Goal: Check status: Check status

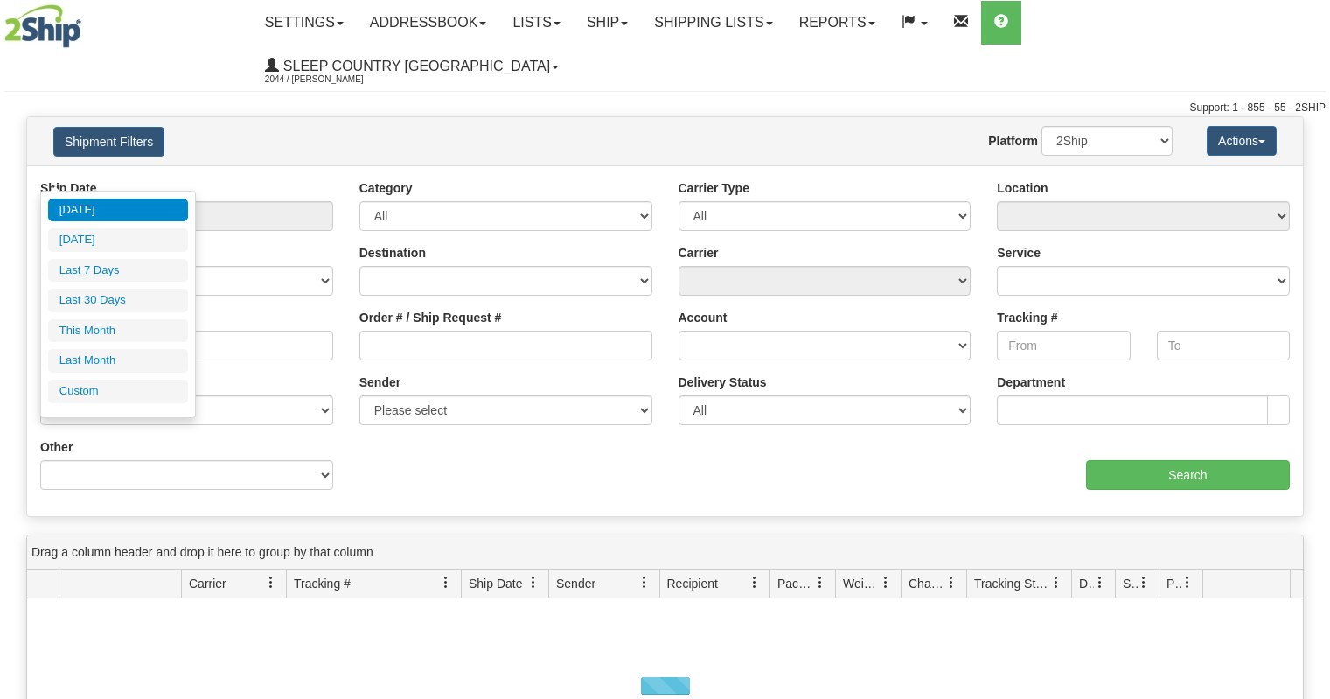
click at [154, 201] on input "From [DATE] To [DATE]" at bounding box center [186, 216] width 293 height 30
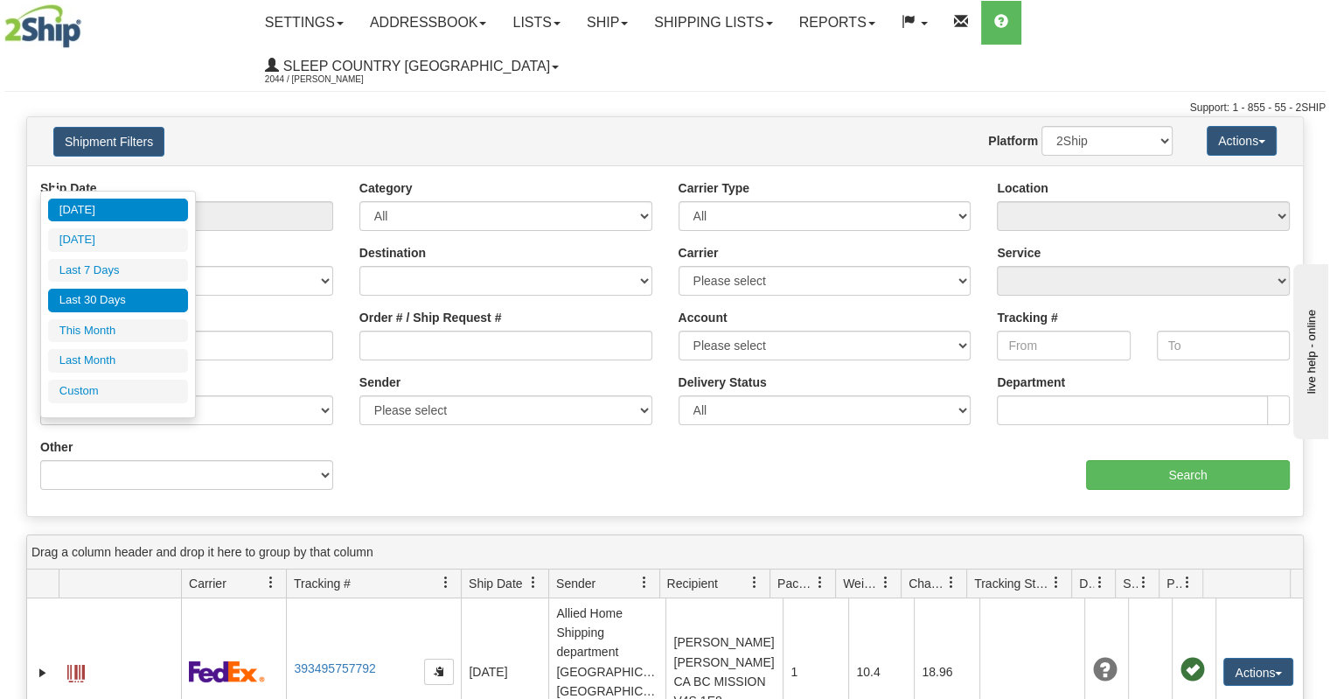
click at [133, 293] on li "Last 30 Days" at bounding box center [118, 301] width 140 height 24
type input "From [DATE] To [DATE]"
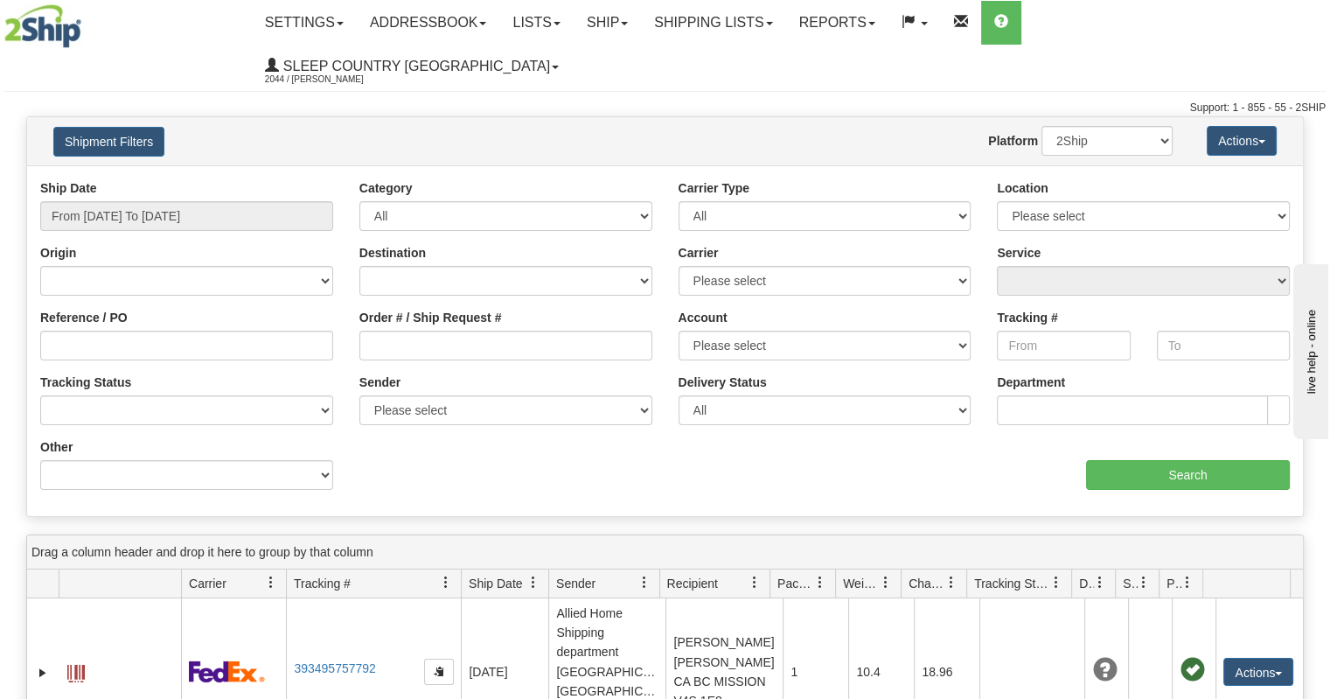
click at [395, 309] on div "Order # / Ship Request #" at bounding box center [505, 335] width 293 height 52
click at [393, 330] on input "Order # / Ship Request #" at bounding box center [505, 345] width 293 height 30
paste input "9002H939376*A"
type input "9002H939376*A"
click at [219, 201] on input "From [DATE] To [DATE]" at bounding box center [186, 216] width 293 height 30
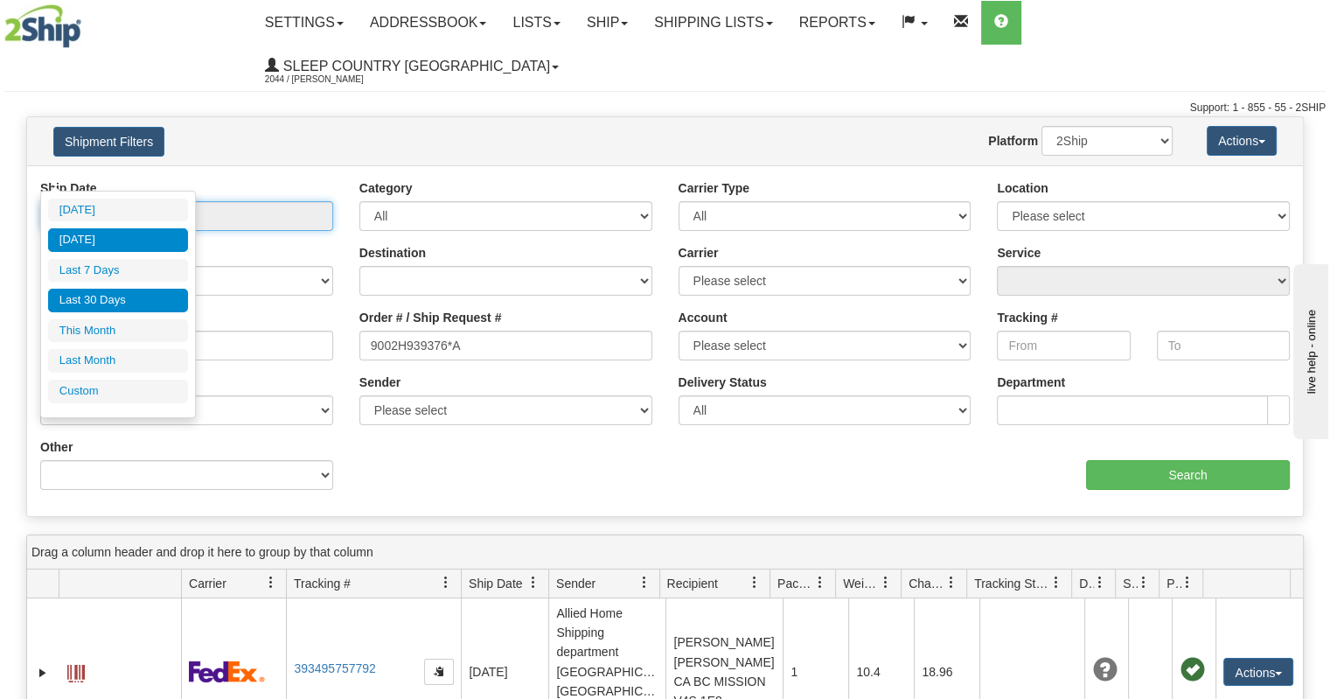
type input "[DATE]"
type input "09/01/2025"
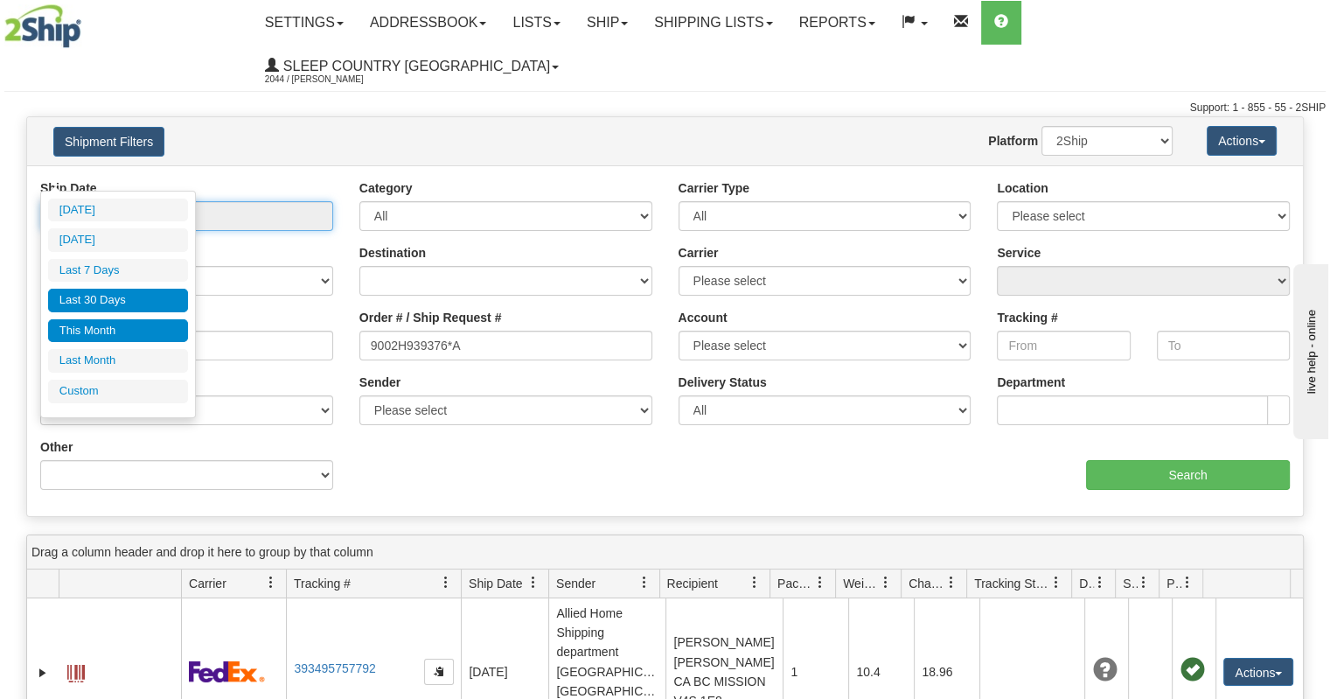
type input "09/30/2025"
type input "[DATE]"
type input "08/01/2025"
type input "08/31/2025"
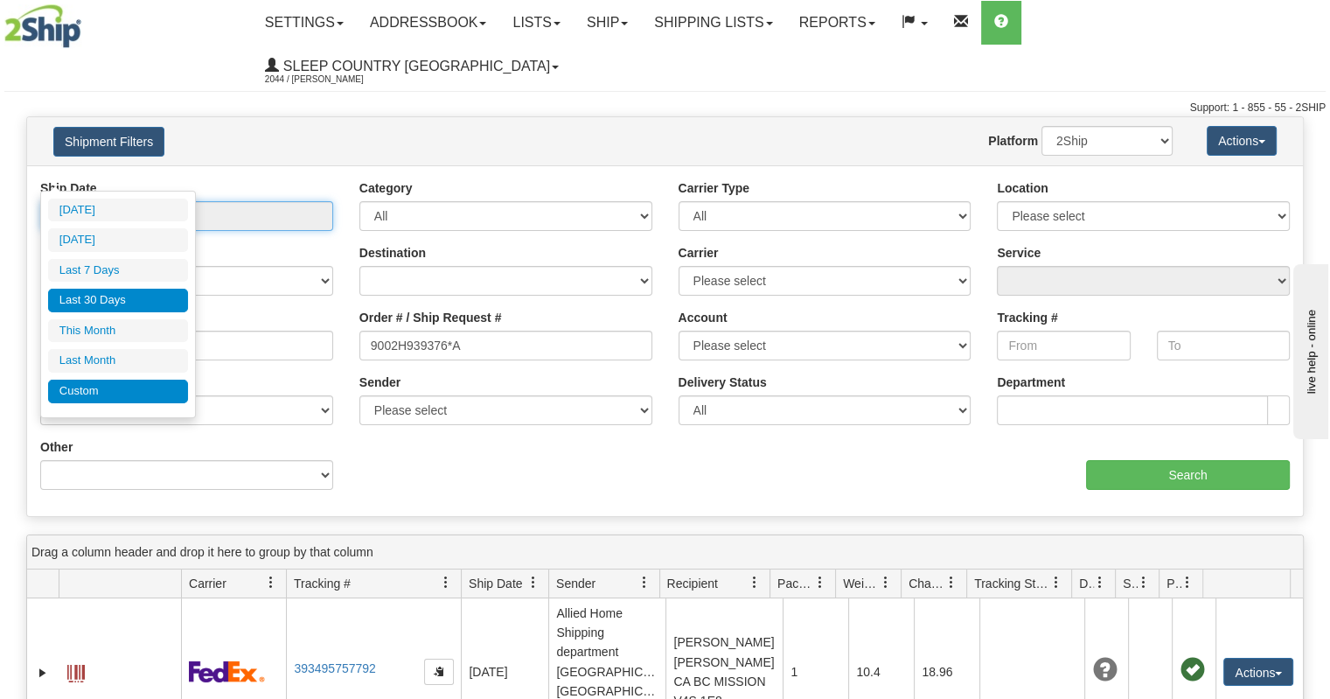
type input "[DATE]"
click at [110, 379] on li "Custom" at bounding box center [118, 391] width 140 height 24
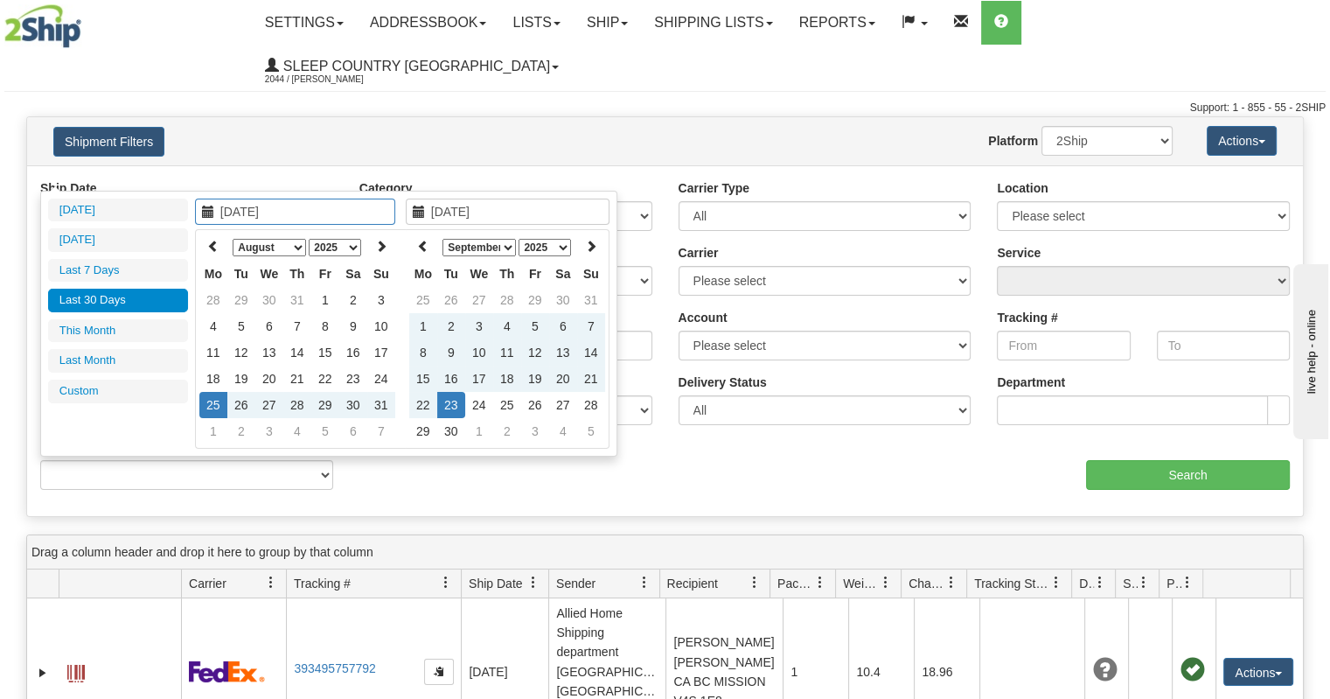
type input "08/01/2025"
type input "08/31/2025"
type input "[DATE]"
type input "09/01/2025"
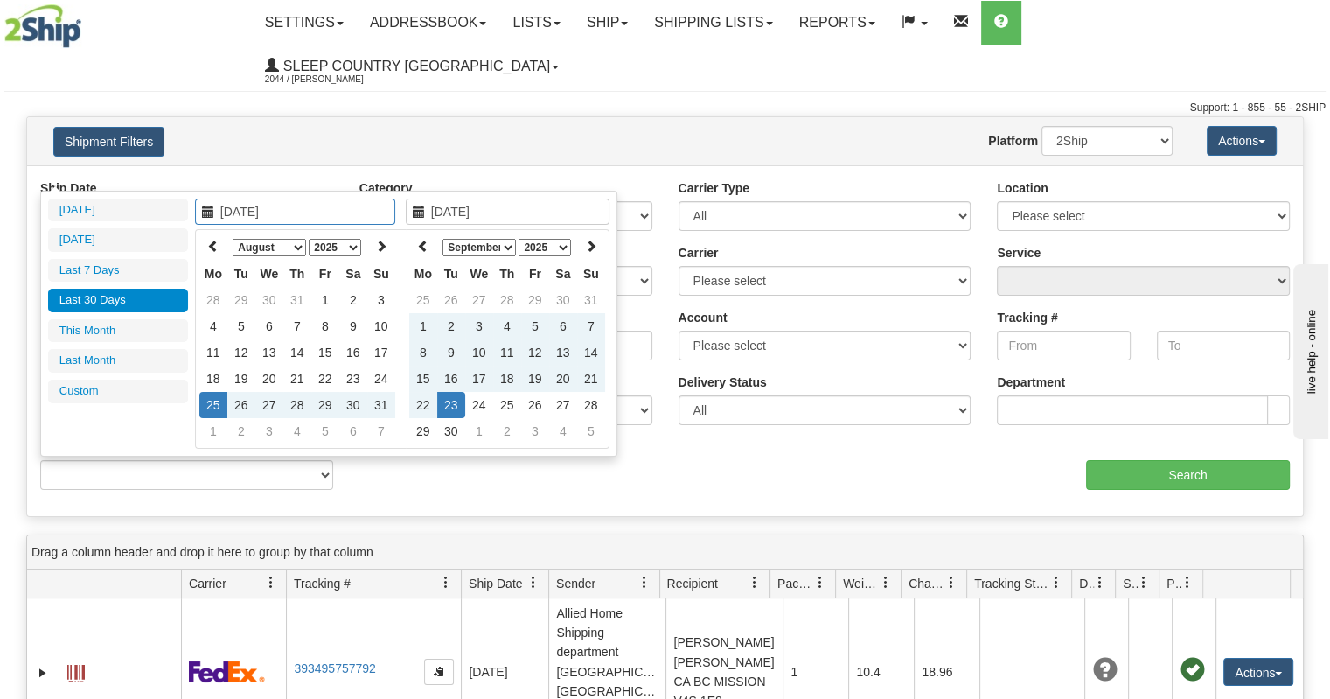
type input "09/30/2025"
type input "[DATE]"
type input "08/01/2025"
click at [323, 300] on td "1" at bounding box center [325, 300] width 28 height 26
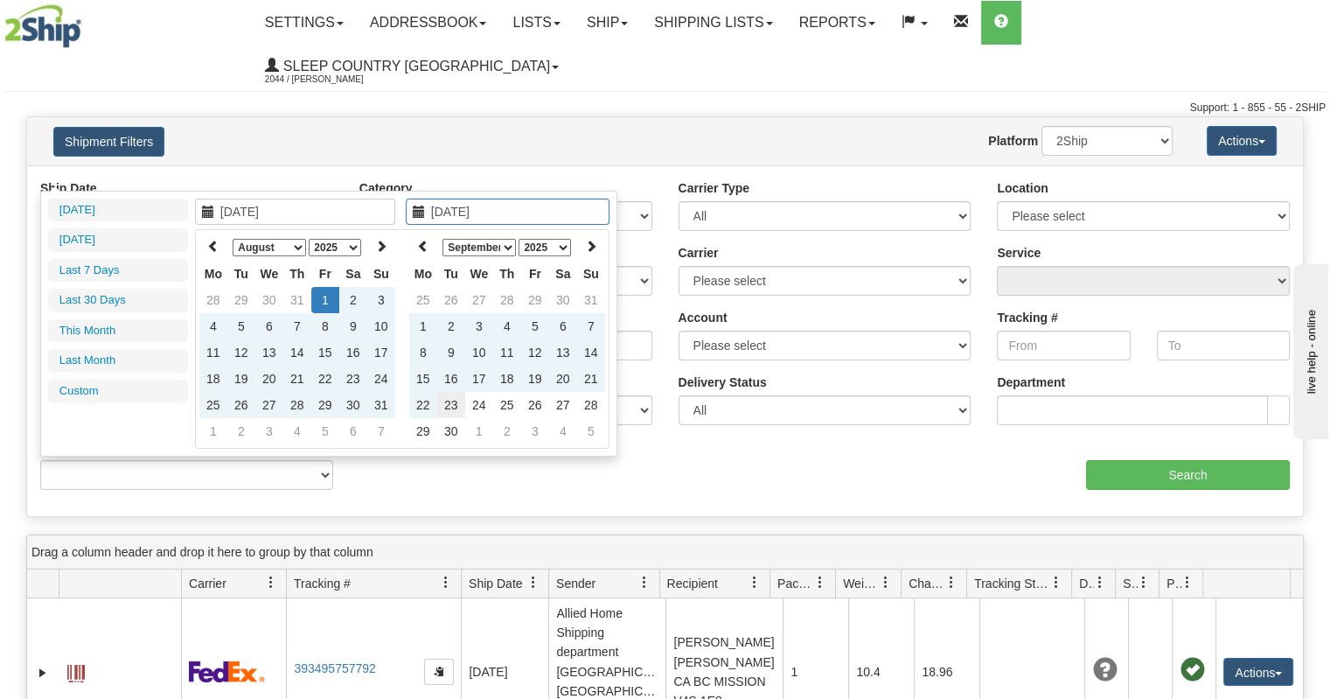
type input "[DATE]"
click at [453, 405] on td "23" at bounding box center [451, 405] width 28 height 26
type input "From 08/01/2025 To 09/23/2025"
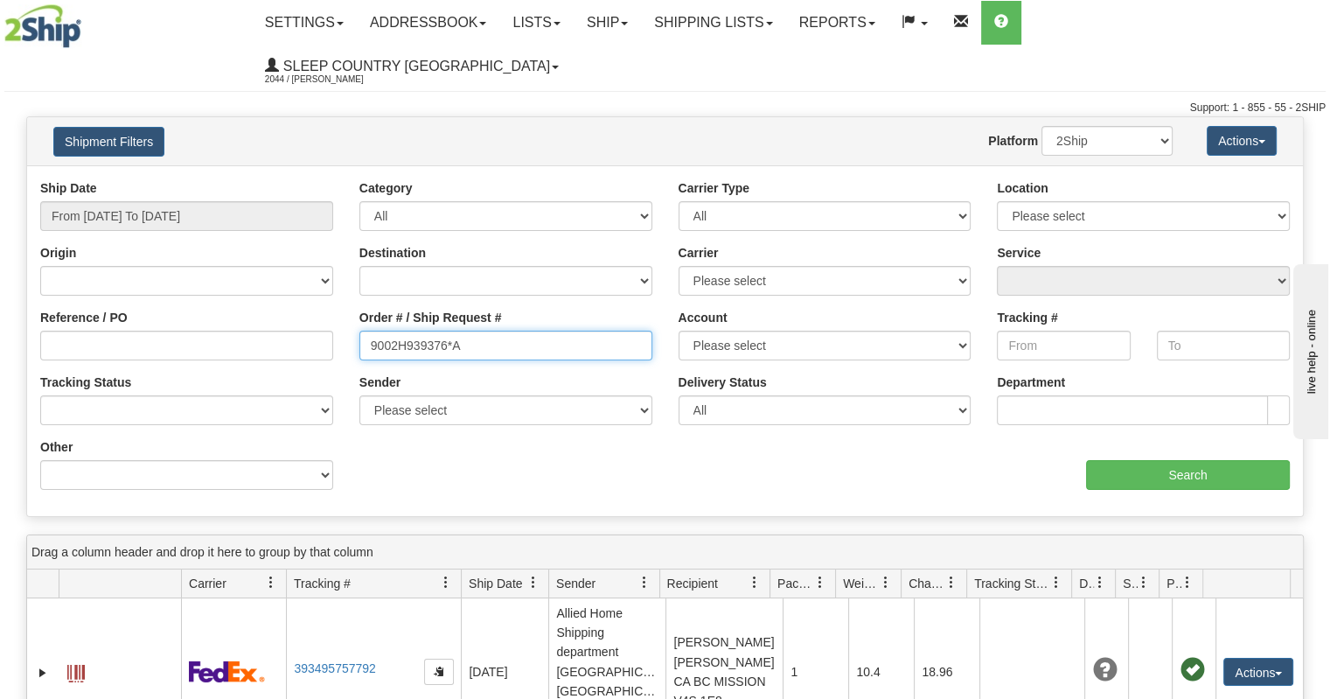
click at [481, 330] on input "9002H939376*A" at bounding box center [505, 345] width 293 height 30
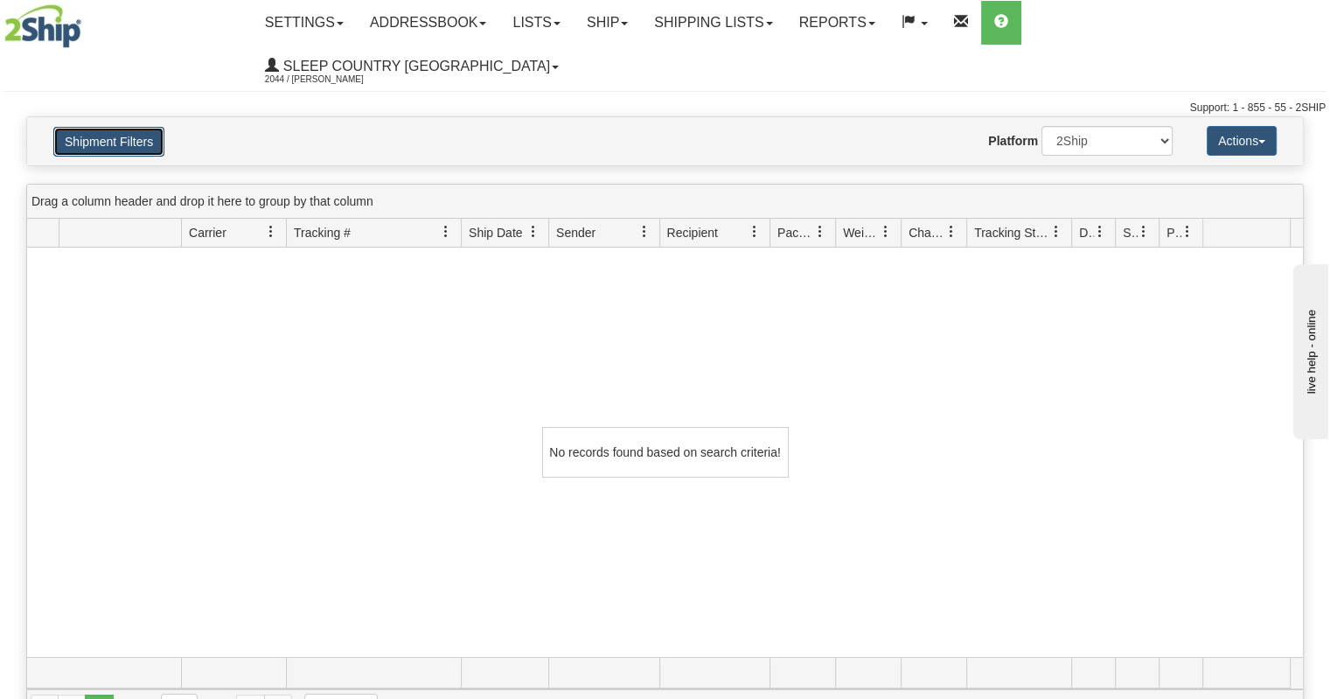
click at [121, 127] on button "Shipment Filters" at bounding box center [108, 142] width 111 height 30
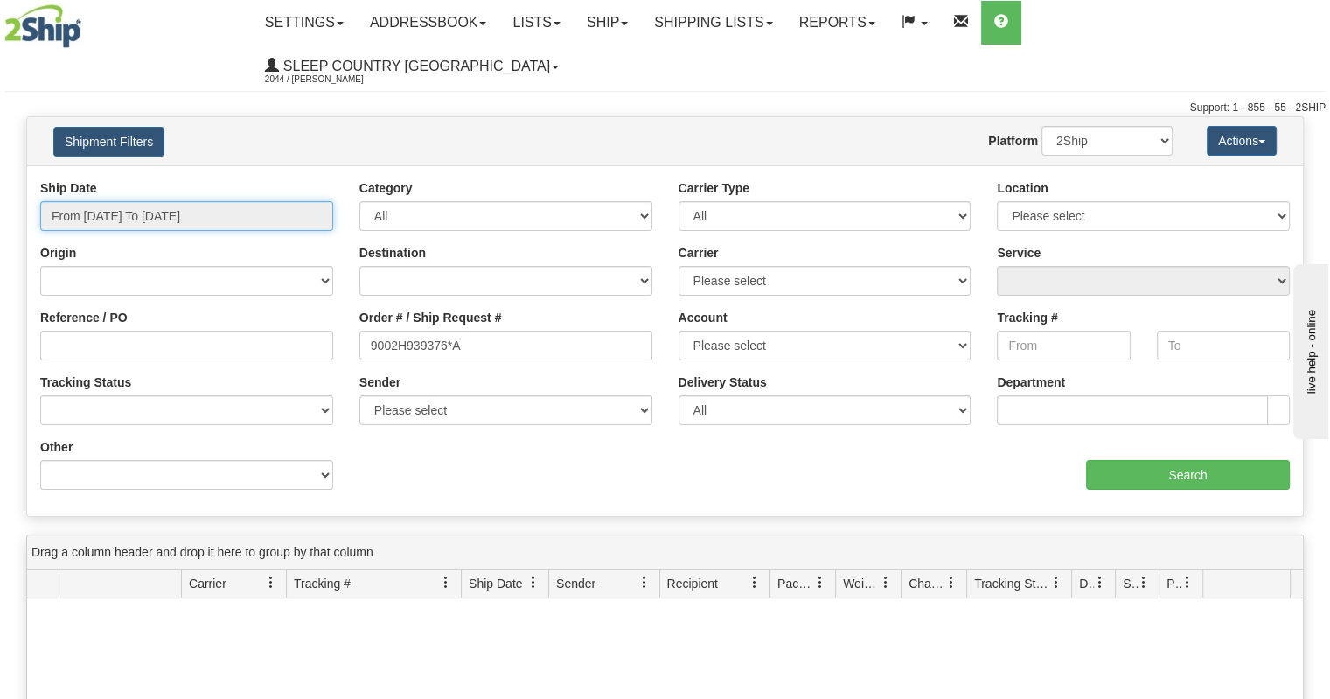
click at [218, 201] on input "From 08/01/2025 To 09/23/2025" at bounding box center [186, 216] width 293 height 30
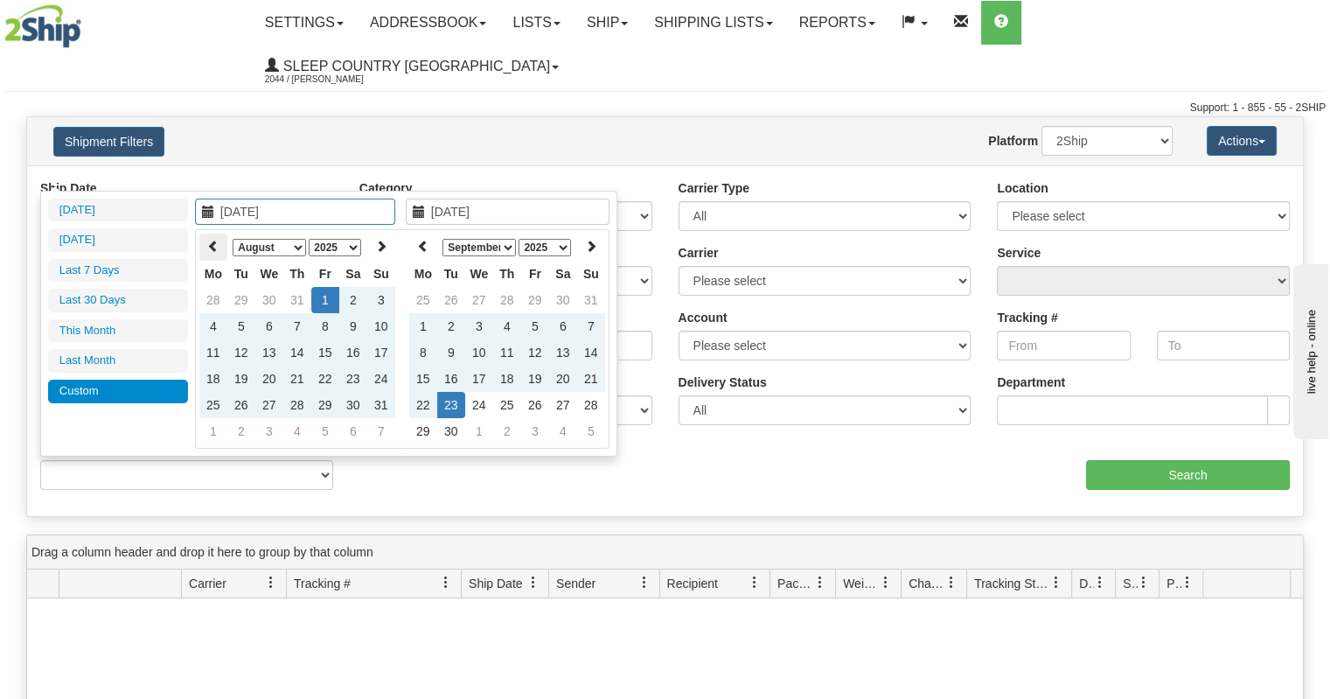
click at [212, 242] on icon at bounding box center [213, 246] width 12 height 12
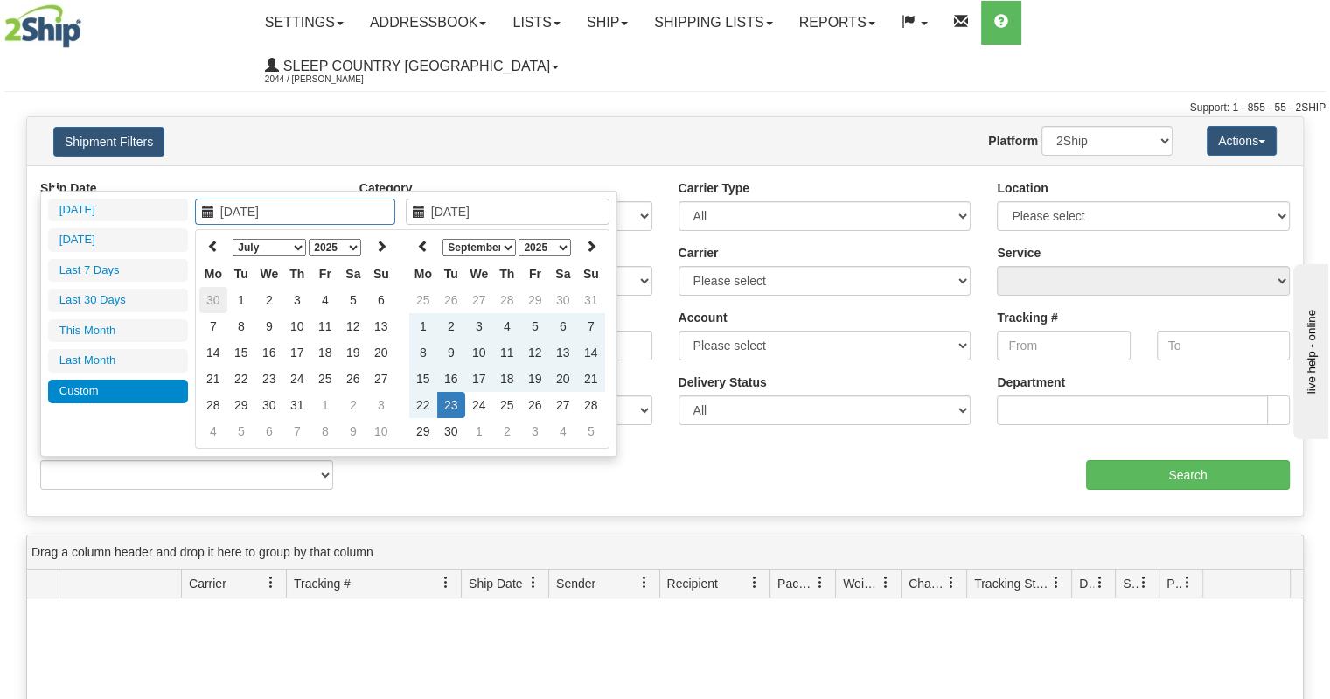
type input "06/30/2025"
click at [203, 293] on td "30" at bounding box center [213, 300] width 28 height 26
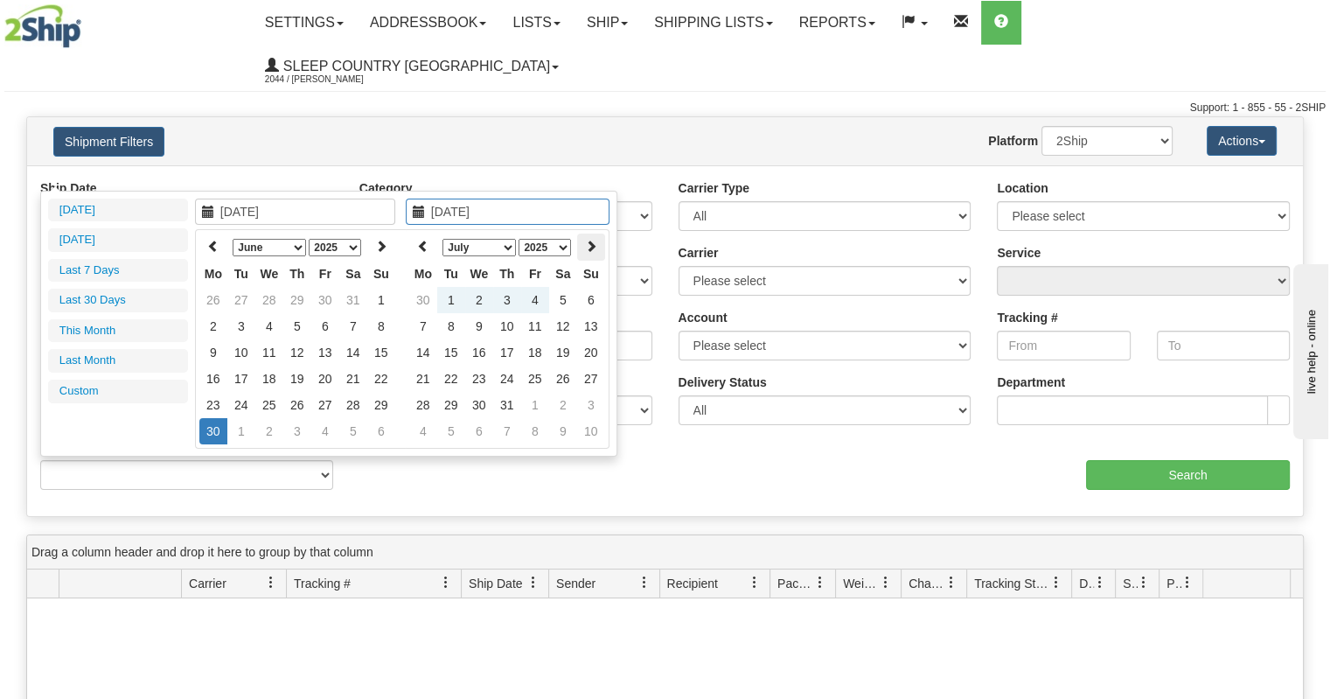
click at [588, 241] on icon at bounding box center [591, 246] width 12 height 12
click at [589, 240] on icon at bounding box center [591, 246] width 12 height 12
type input "[DATE]"
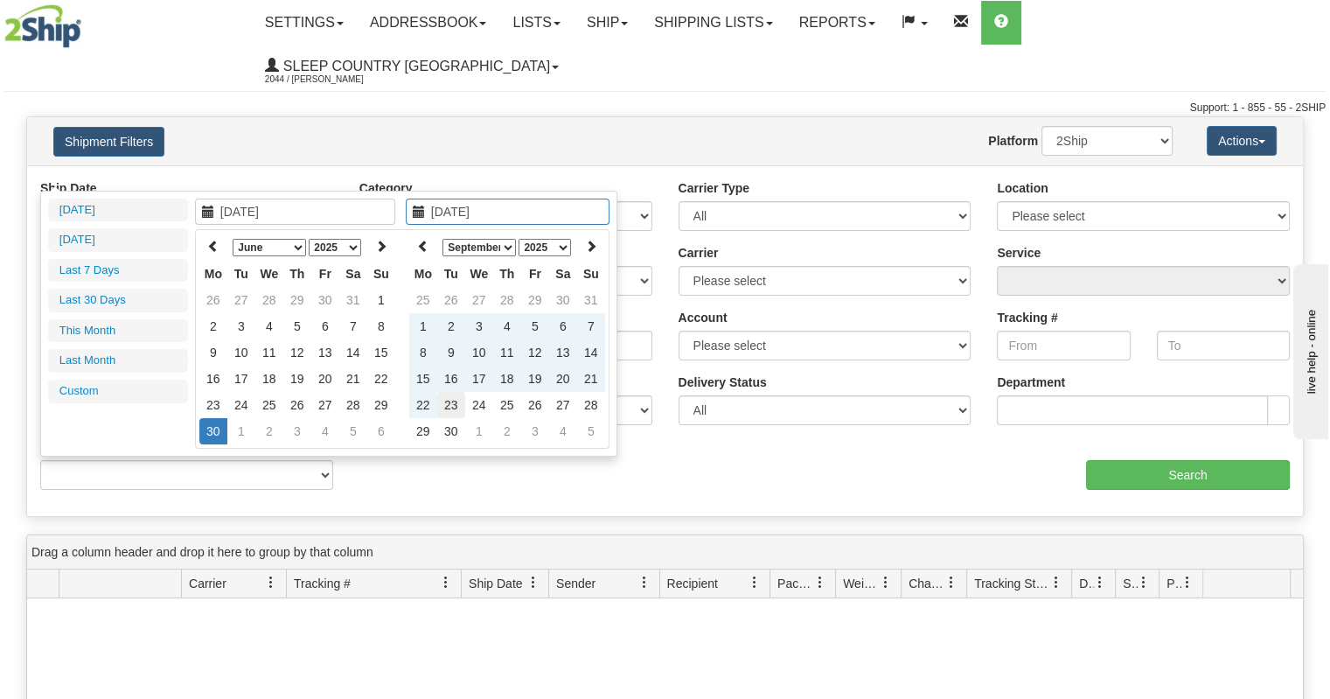
click at [445, 403] on td "23" at bounding box center [451, 405] width 28 height 26
type input "From 06/30/2025 To 09/23/2025"
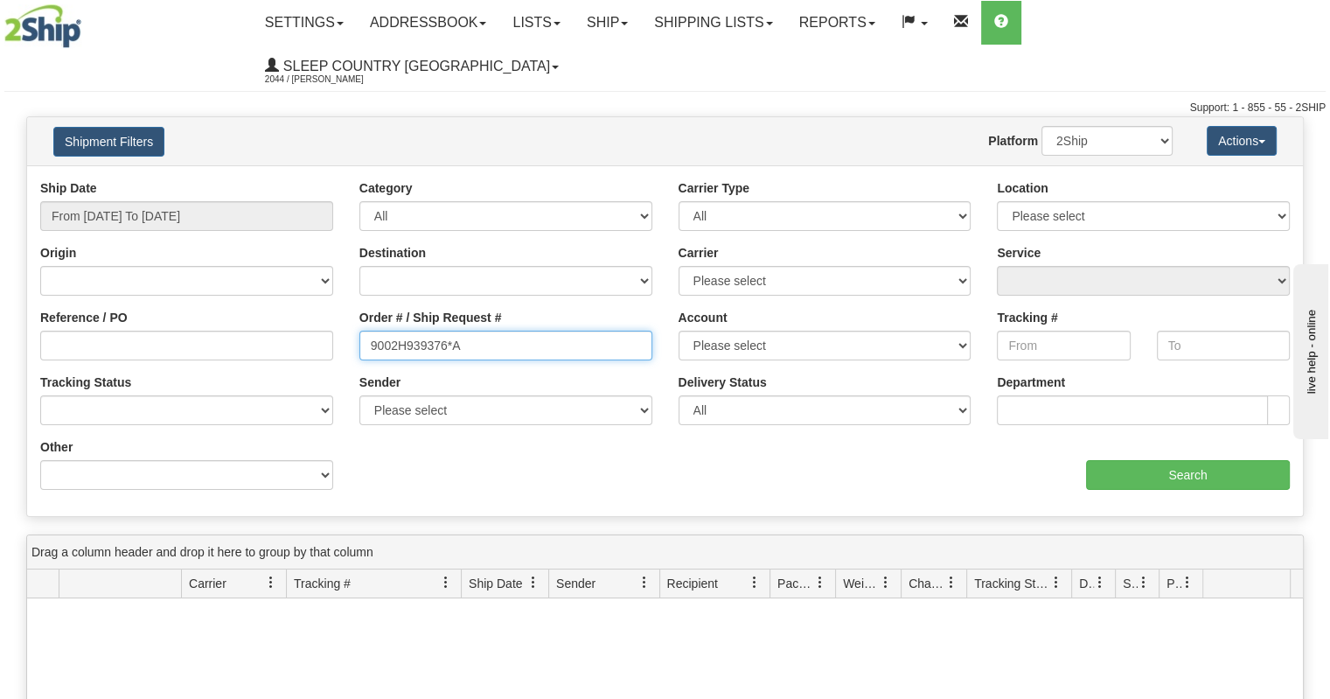
click at [472, 330] on input "9002H939376*A" at bounding box center [505, 345] width 293 height 30
drag, startPoint x: 472, startPoint y: 309, endPoint x: 335, endPoint y: 310, distance: 137.3
click at [335, 179] on div "Reference / PO Order # / Ship Request # 9002H939376*A Account Please select Can…" at bounding box center [665, 179] width 1276 height 0
paste input "text"
type input "9002H939376"
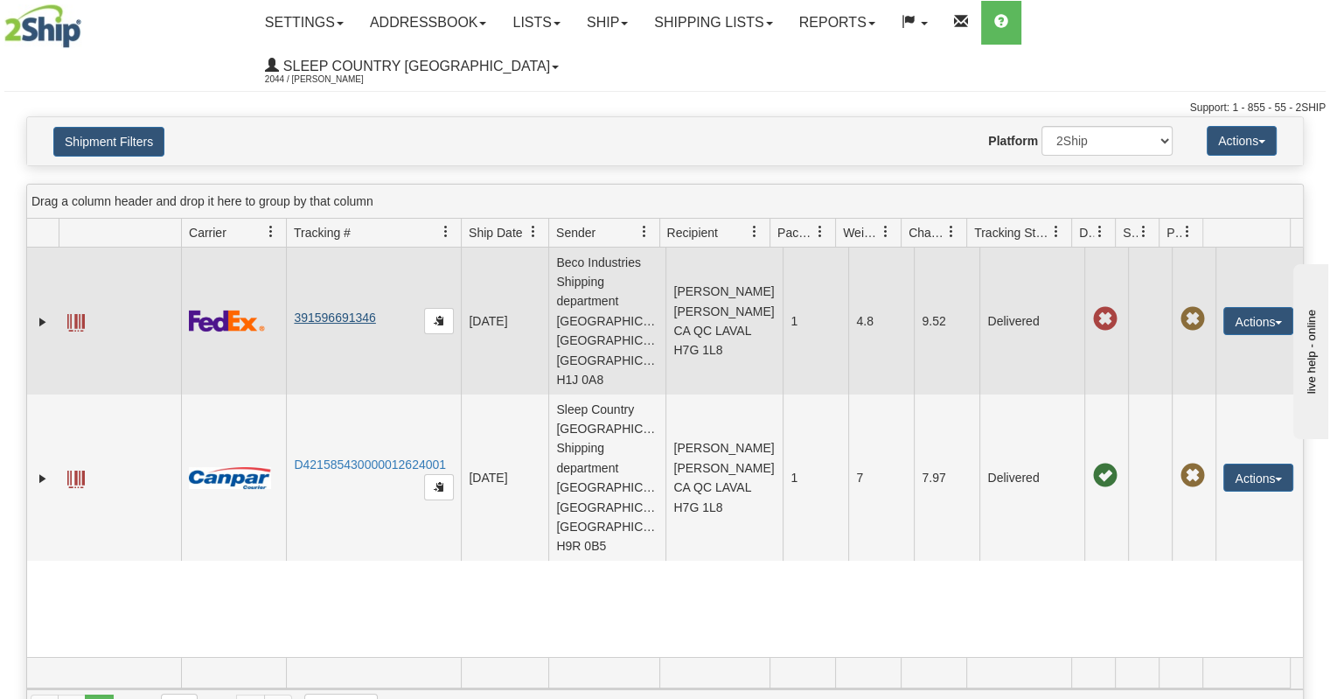
drag, startPoint x: 385, startPoint y: 254, endPoint x: 317, endPoint y: 254, distance: 68.2
click at [317, 254] on td "391596691346" at bounding box center [373, 320] width 175 height 147
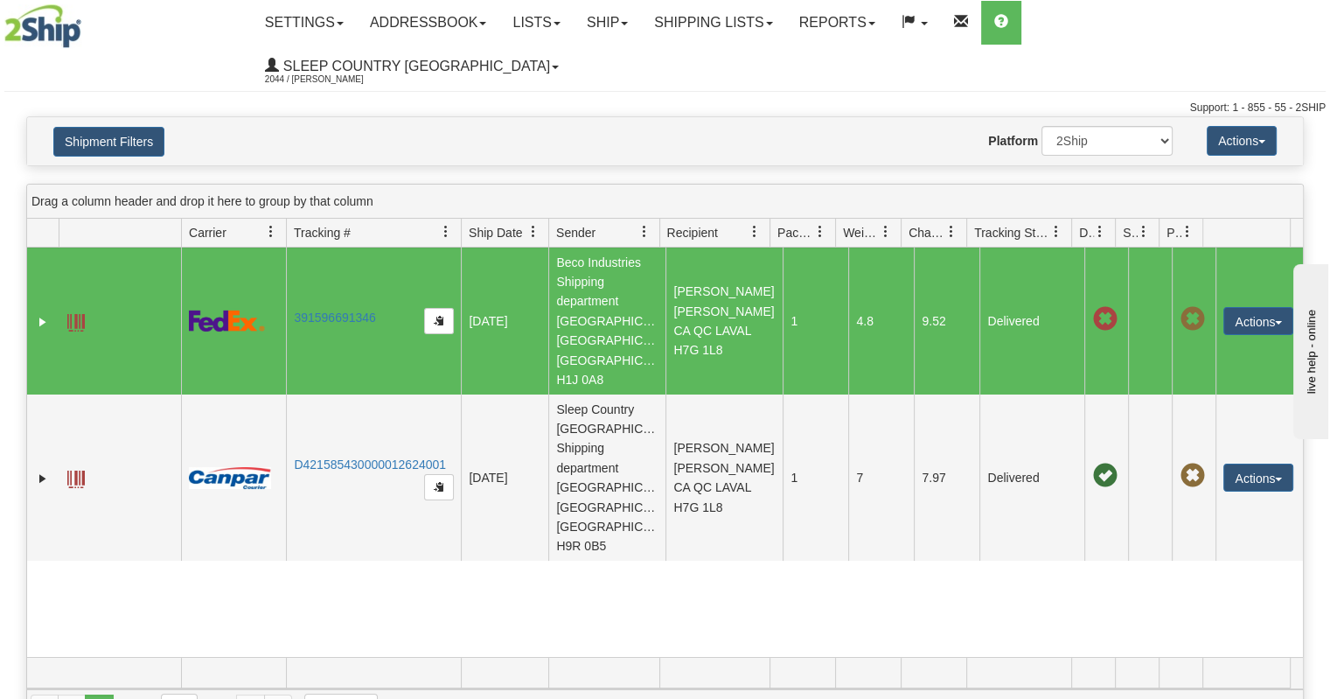
click at [643, 458] on div "31374977 2044 391596691346 07/30/2025 07/30/2025 04:12:55 PM Beco Industries Sh…" at bounding box center [665, 451] width 1276 height 409
click at [348, 310] on link "391596691346" at bounding box center [334, 317] width 81 height 14
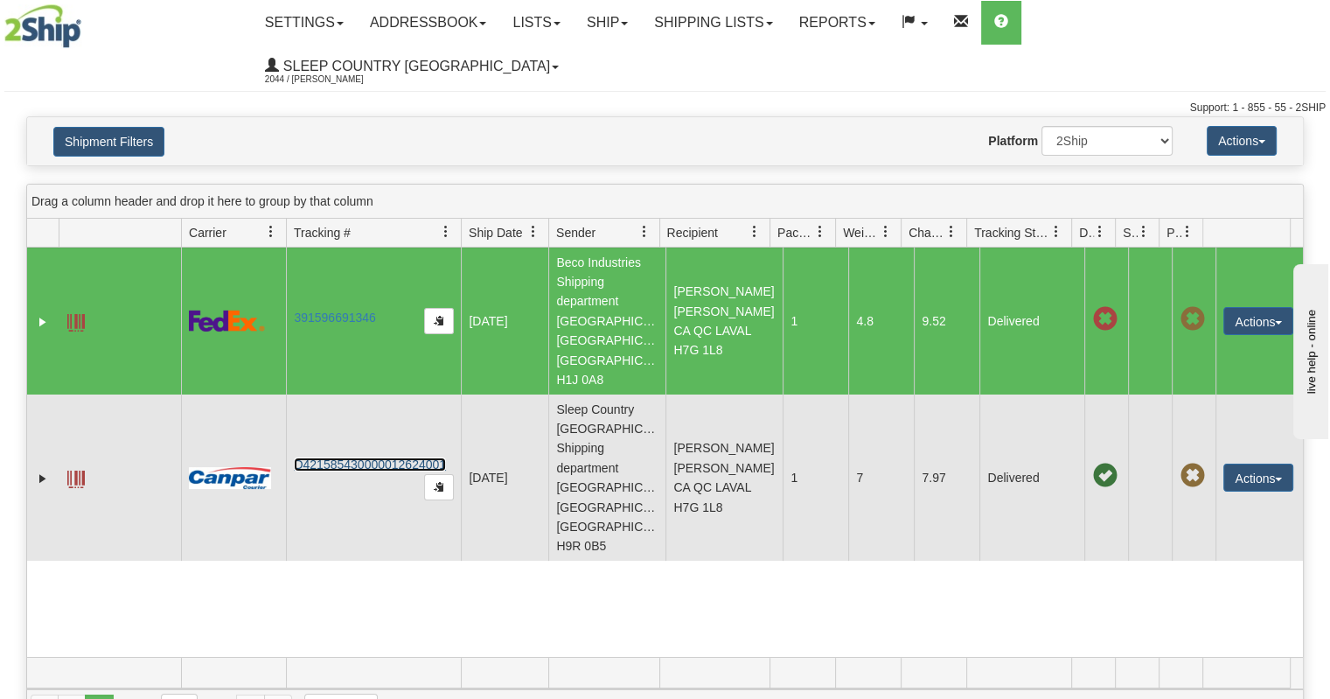
click at [363, 457] on link "D421585430000012624001" at bounding box center [370, 464] width 152 height 14
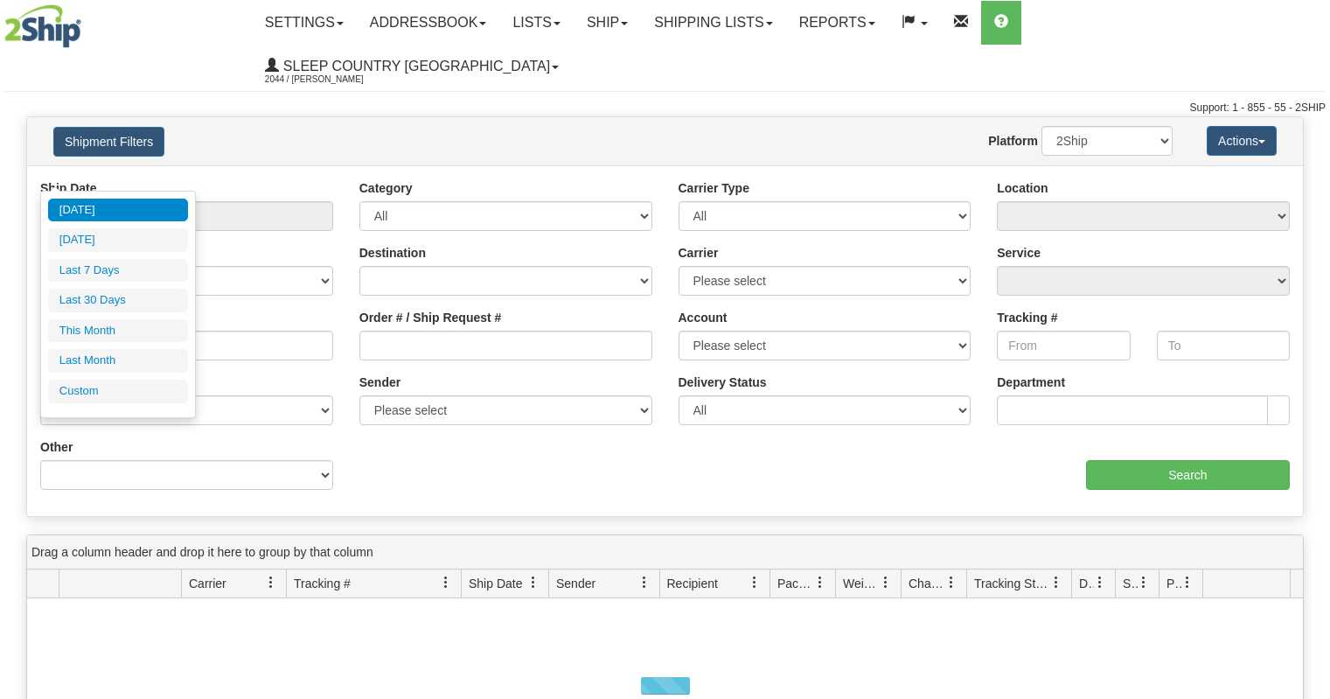
click at [273, 201] on input "From [DATE] To [DATE]" at bounding box center [186, 216] width 293 height 30
click at [143, 301] on li "Last 30 Days" at bounding box center [118, 301] width 140 height 24
type input "From [DATE] To [DATE]"
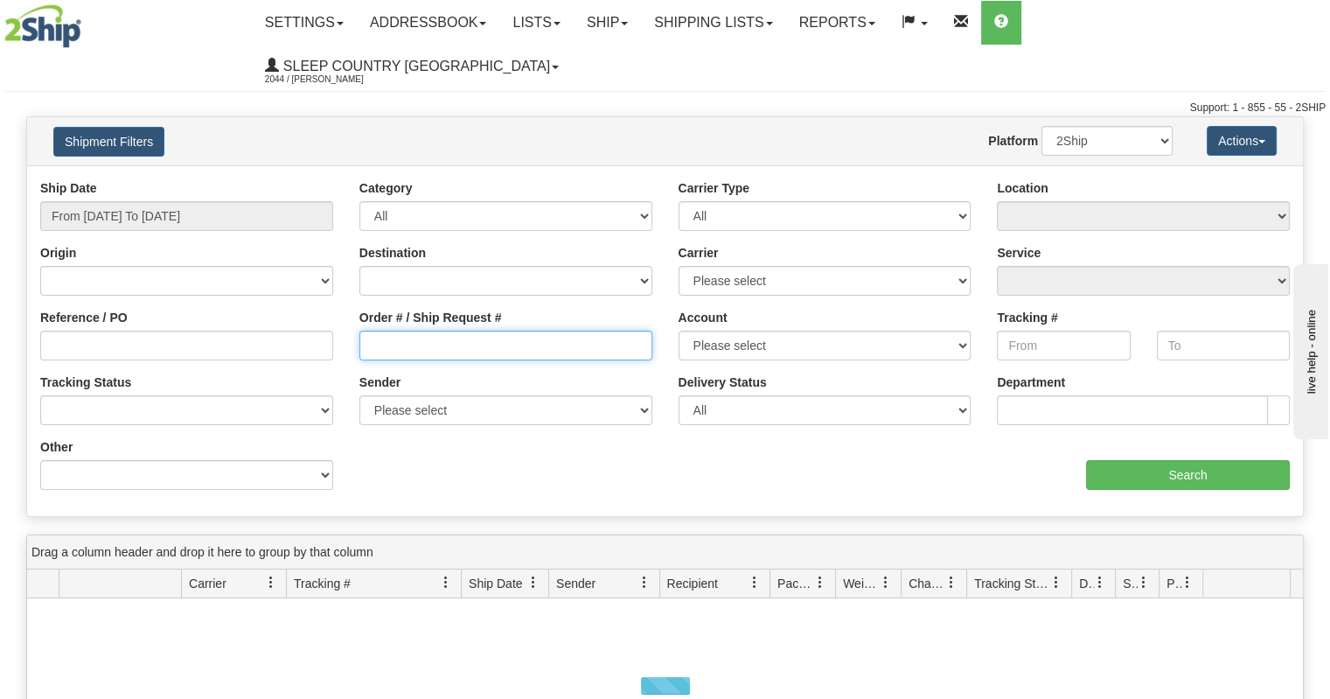
click at [410, 330] on input "Order # / Ship Request #" at bounding box center [505, 345] width 293 height 30
paste input "9000I102222"
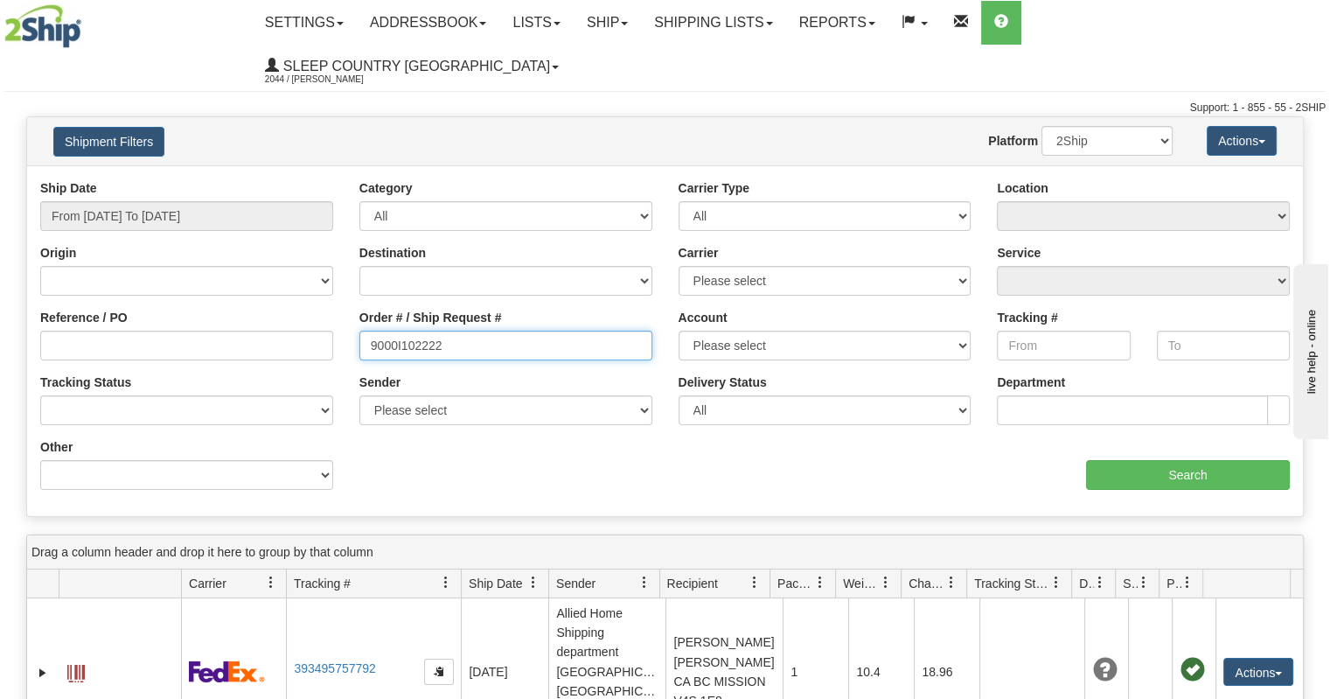
type input "9000I102222"
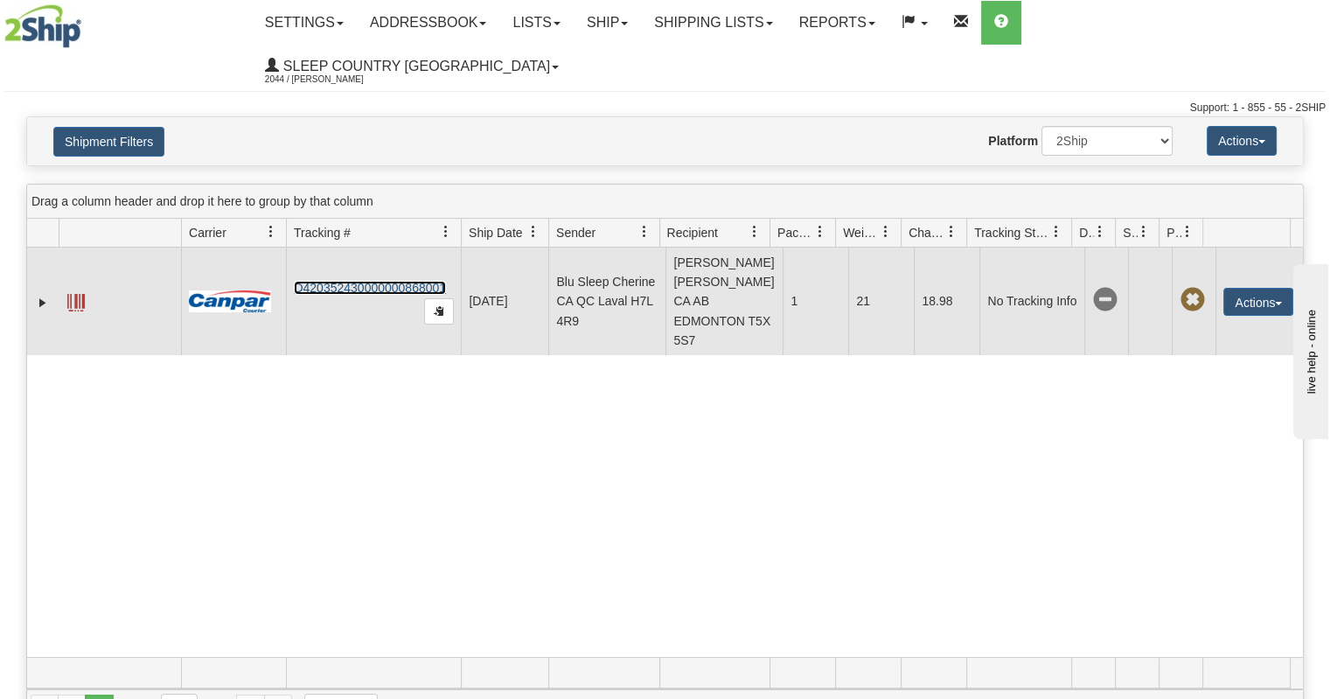
click at [414, 281] on link "D420352430000000868001" at bounding box center [370, 288] width 152 height 14
